Goal: Answer question/provide support

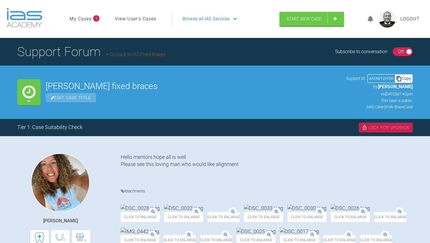
click at [376, 171] on div "Hello mentors hope all is well Please see this loving man who would like alignm…" at bounding box center [267, 246] width 292 height 184
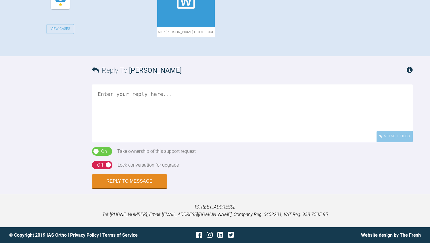
scroll to position [299, 0]
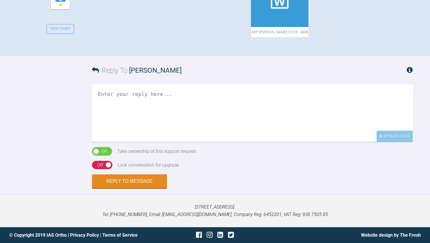
click at [185, 142] on textarea at bounding box center [252, 114] width 321 height 58
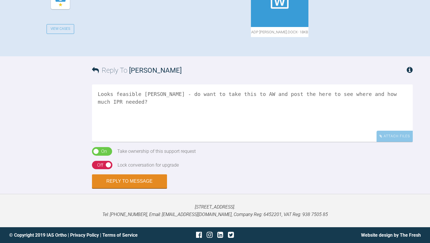
type textarea "Looks feasible Rebecca - do want to take this to AW and post the here to see wh…"
click at [87, 189] on div "Reply To Rebecca Lynne Williams Looks feasible Rebecca - do want to take this t…" at bounding box center [215, 122] width 430 height 132
click at [98, 169] on div "Off" at bounding box center [100, 165] width 6 height 7
